Goal: Transaction & Acquisition: Register for event/course

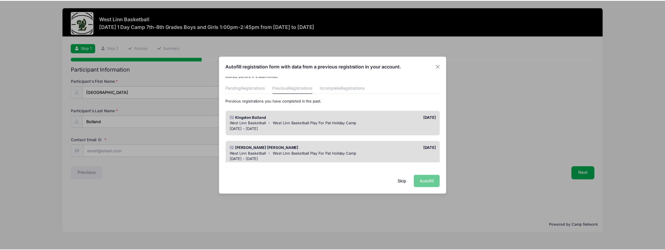
scroll to position [25, 0]
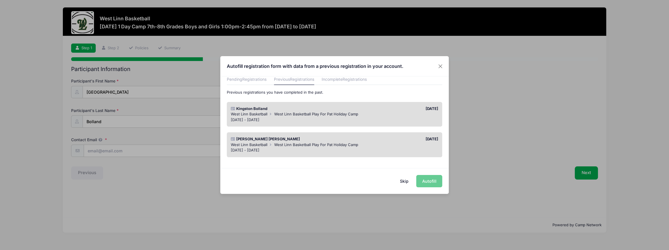
click at [328, 115] on span "West Linn Basketball Play For Pat Holiday Camp" at bounding box center [316, 113] width 84 height 5
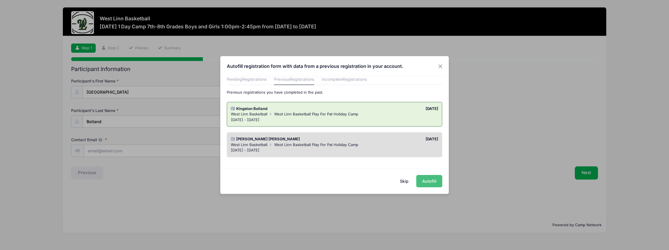
click at [429, 182] on button "Autofill" at bounding box center [429, 181] width 26 height 12
type input "[PERSON_NAME][EMAIL_ADDRESS][PERSON_NAME][DOMAIN_NAME]"
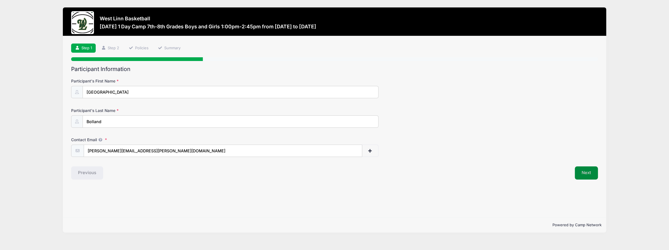
click at [587, 174] on button "Next" at bounding box center [586, 172] width 23 height 13
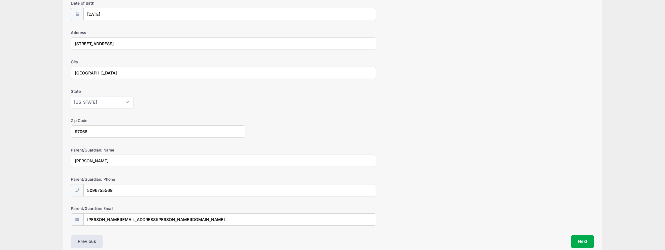
scroll to position [104, 0]
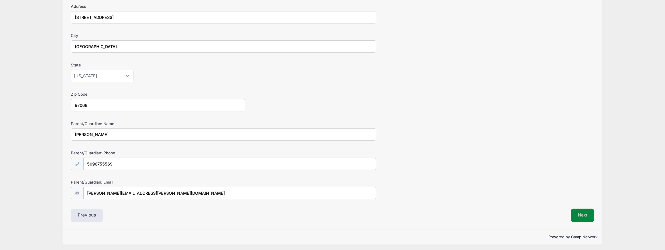
click at [576, 209] on button "Next" at bounding box center [582, 214] width 23 height 13
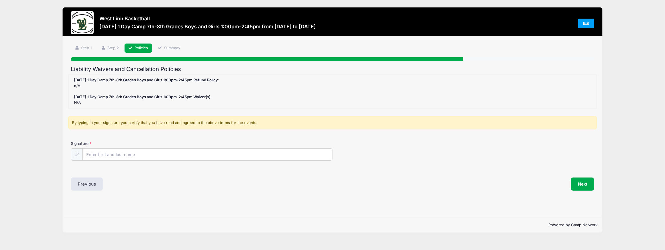
scroll to position [0, 0]
click at [196, 153] on input "Signature" at bounding box center [209, 154] width 252 height 12
type input "[PERSON_NAME]"
click at [579, 180] on button "Next" at bounding box center [586, 183] width 23 height 13
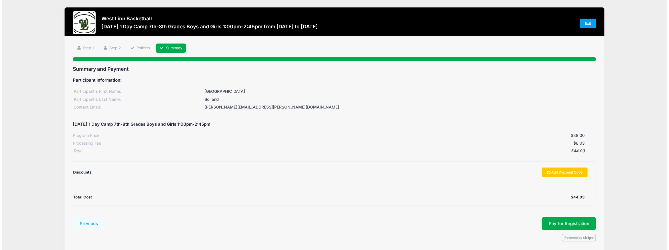
scroll to position [21, 0]
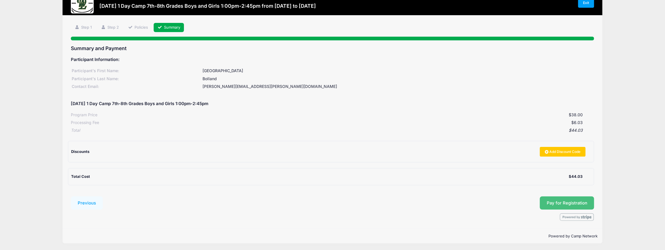
click at [565, 204] on span "Pay for Registration" at bounding box center [567, 202] width 41 height 5
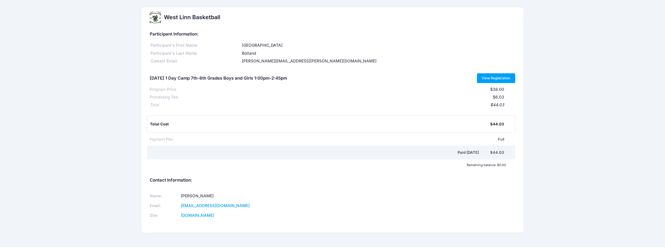
click at [504, 79] on link "View Registration" at bounding box center [496, 78] width 39 height 10
